Goal: Task Accomplishment & Management: Manage account settings

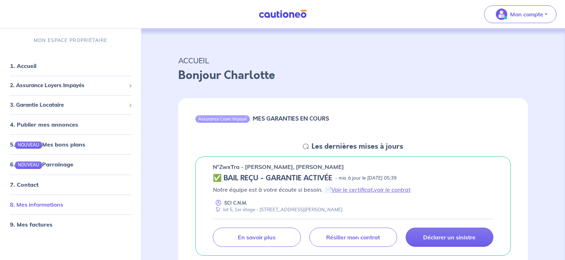
click at [32, 206] on link "8. Mes informations" at bounding box center [36, 204] width 53 height 7
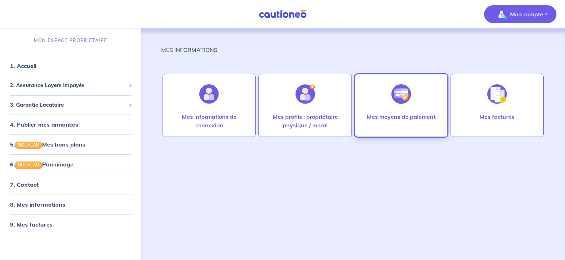
click at [403, 101] on img at bounding box center [401, 94] width 20 height 20
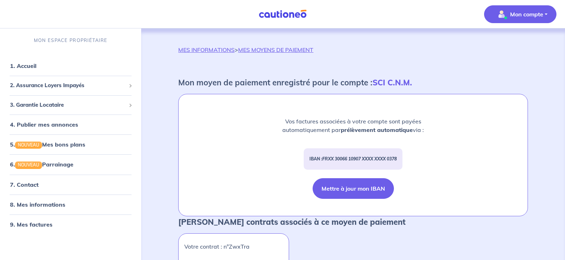
click at [354, 191] on button "Mettre à jour mon IBAN" at bounding box center [352, 188] width 81 height 21
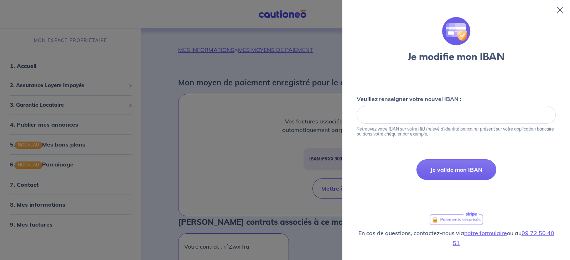
click at [415, 110] on div at bounding box center [456, 115] width 199 height 18
click at [390, 162] on div "Je valide mon IBAN" at bounding box center [456, 170] width 199 height 21
click at [477, 173] on button "Je valide mon IBAN" at bounding box center [456, 170] width 80 height 21
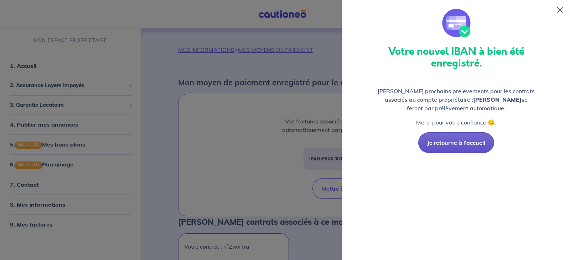
click at [462, 139] on button "Je retourne à l'accueil" at bounding box center [456, 143] width 76 height 21
